Goal: Use online tool/utility: Use online tool/utility

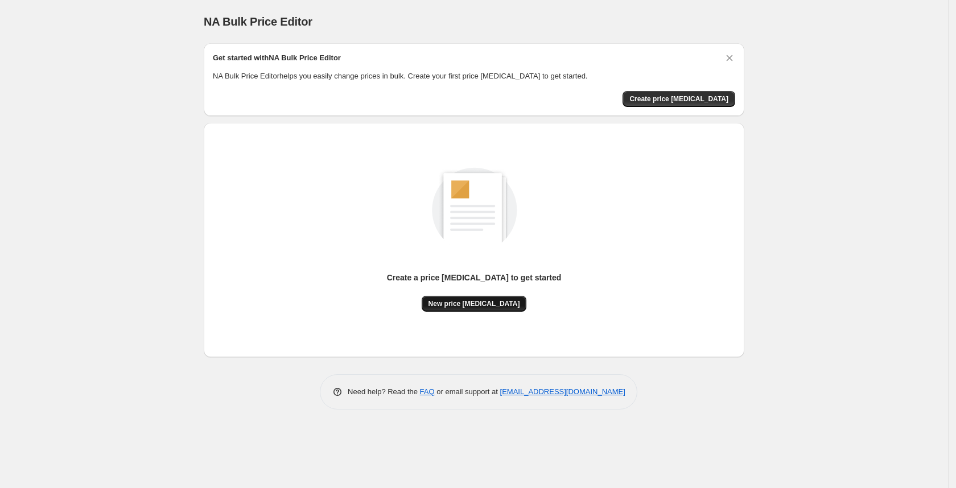
click at [462, 306] on span "New price [MEDICAL_DATA]" at bounding box center [474, 303] width 92 height 9
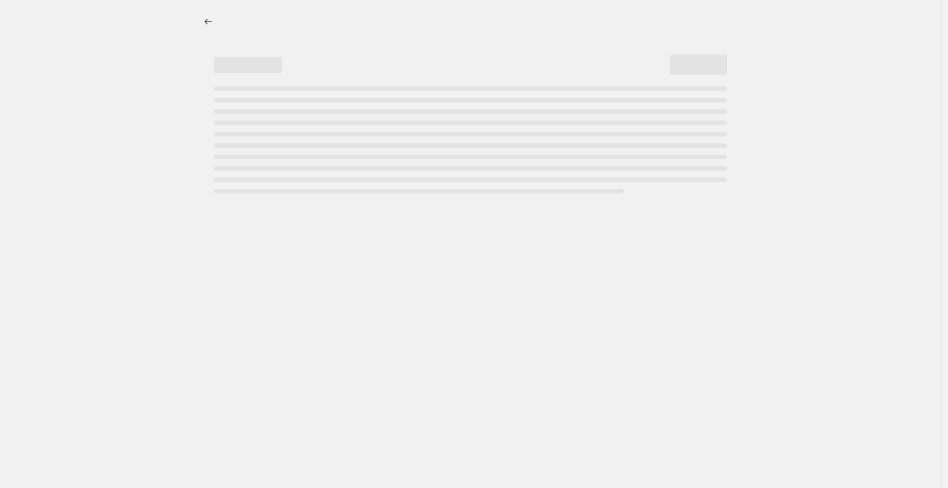
select select "percentage"
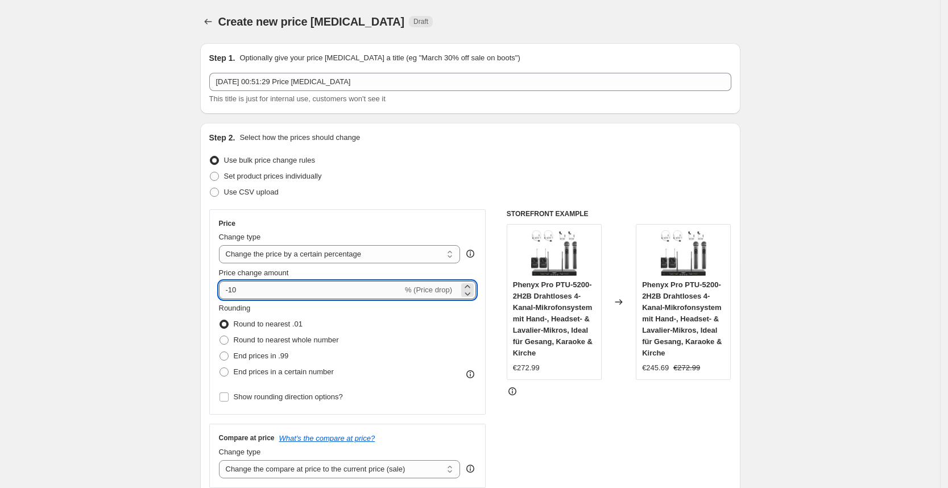
click at [279, 291] on input "-10" at bounding box center [311, 290] width 184 height 18
type input "-1"
type input "-25"
click at [481, 196] on div "Use CSV upload" at bounding box center [470, 192] width 522 height 16
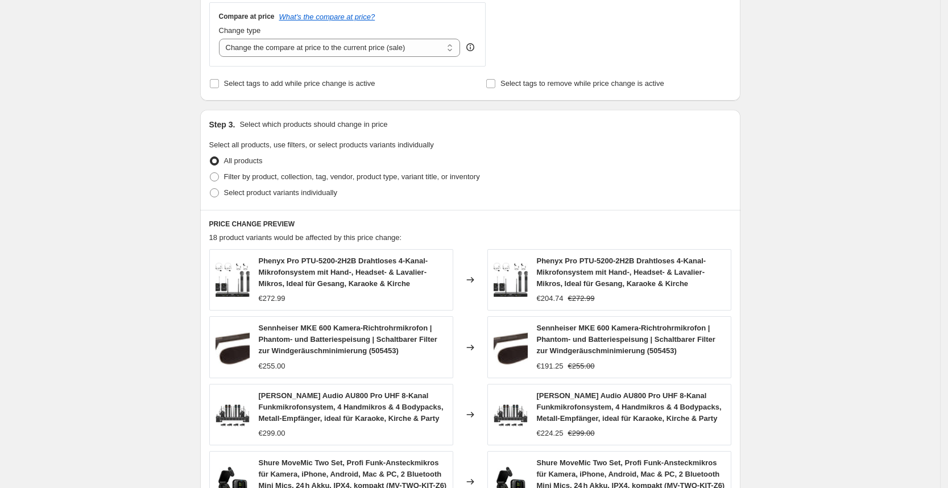
scroll to position [725, 0]
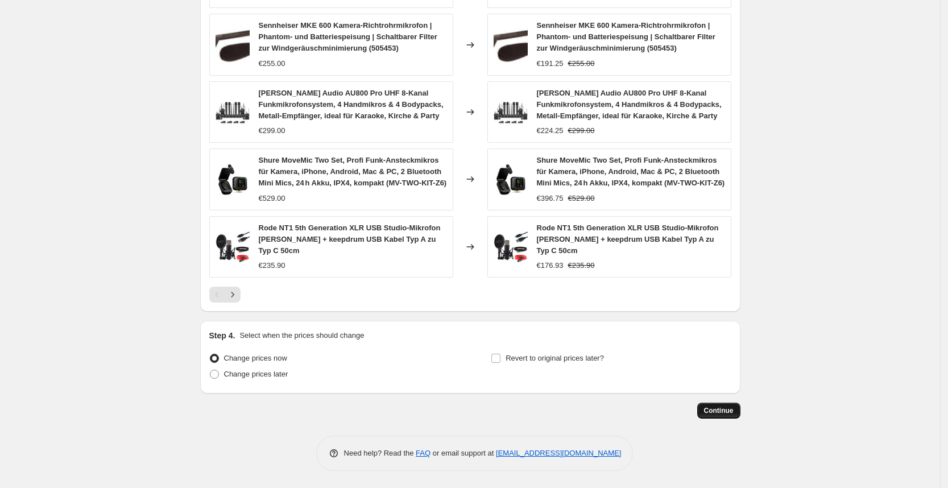
click at [724, 412] on span "Continue" at bounding box center [719, 410] width 30 height 9
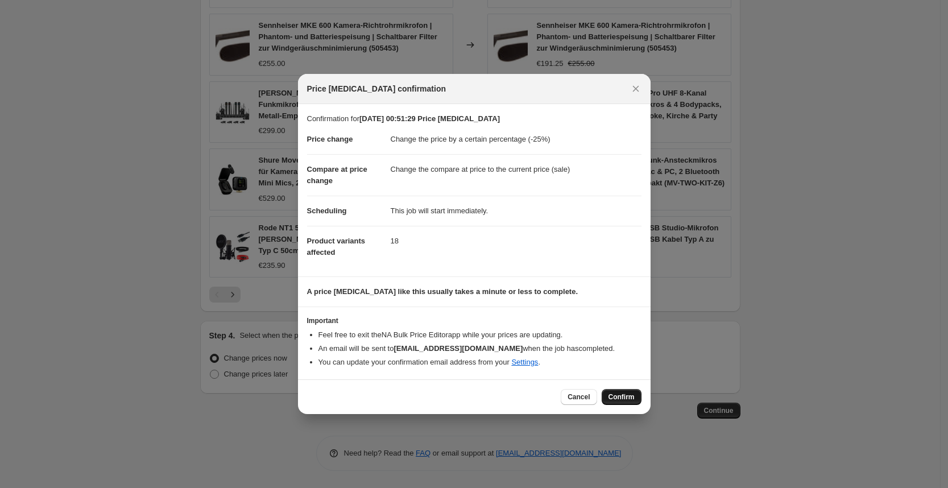
click at [634, 399] on span "Confirm" at bounding box center [622, 396] width 26 height 9
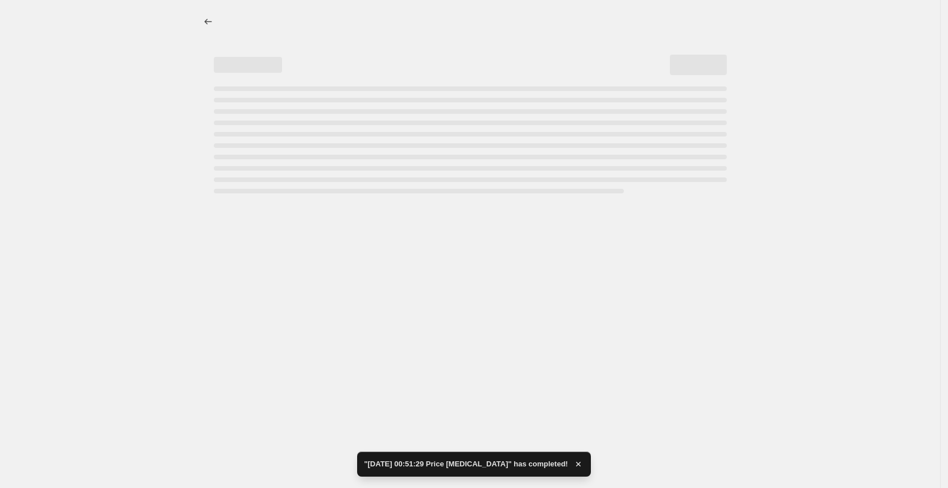
select select "percentage"
